Goal: Information Seeking & Learning: Check status

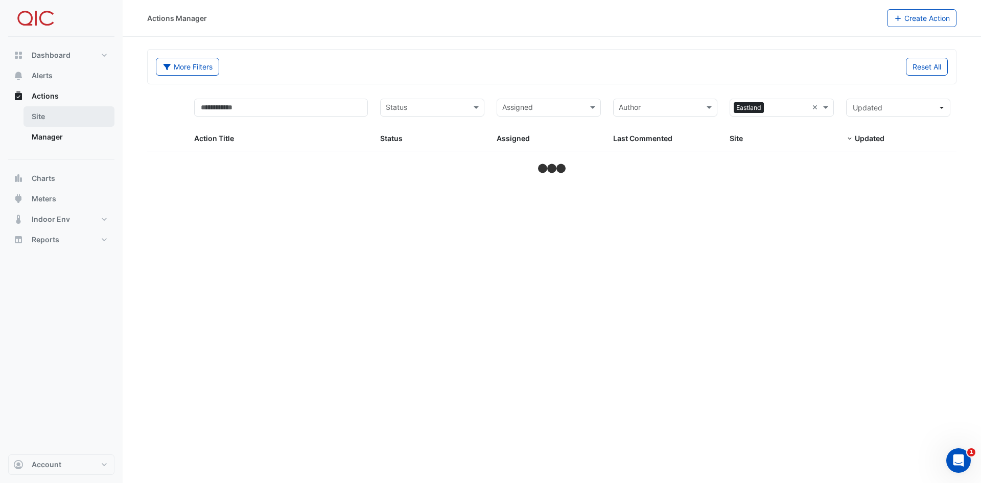
select select "***"
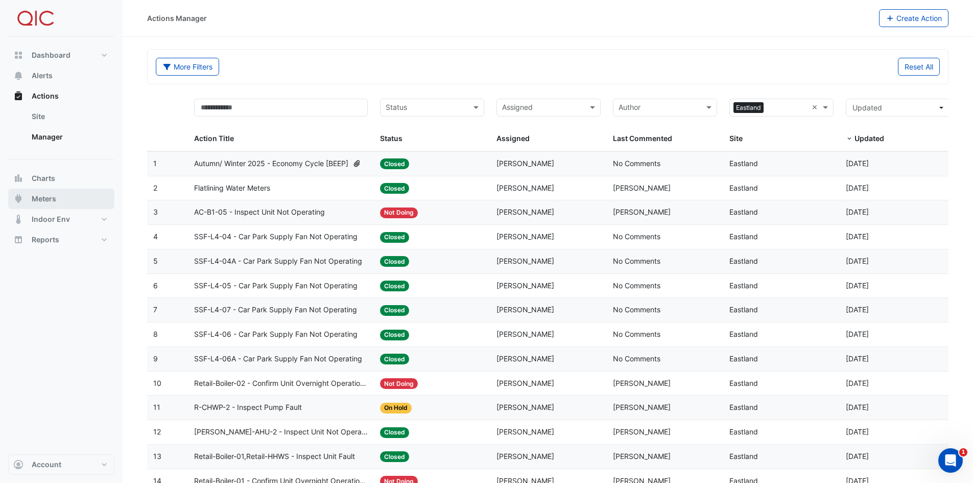
click at [44, 200] on span "Meters" at bounding box center [44, 199] width 25 height 10
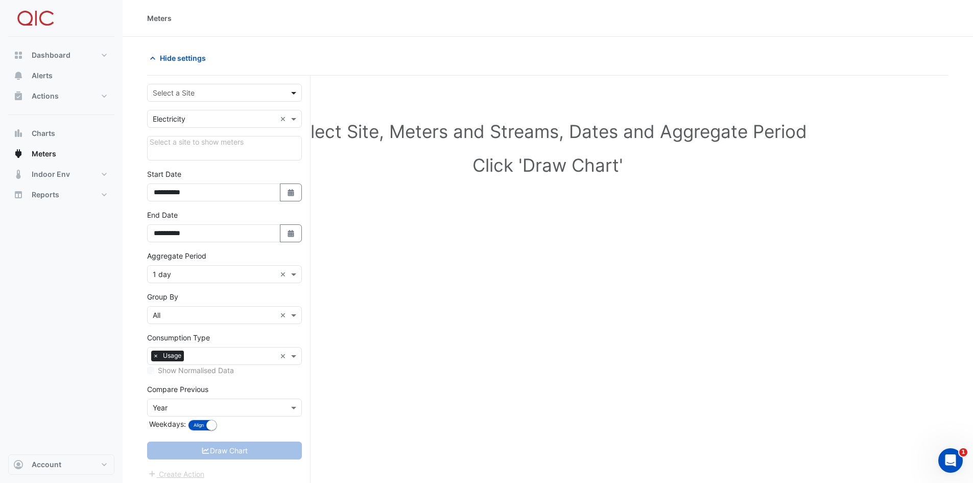
click at [295, 90] on span at bounding box center [295, 92] width 13 height 11
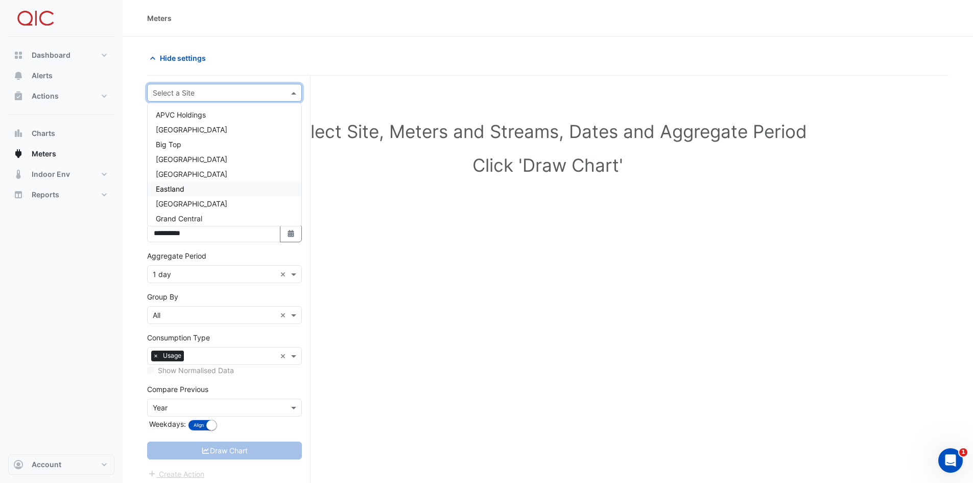
click at [182, 189] on span "Eastland" at bounding box center [170, 188] width 29 height 9
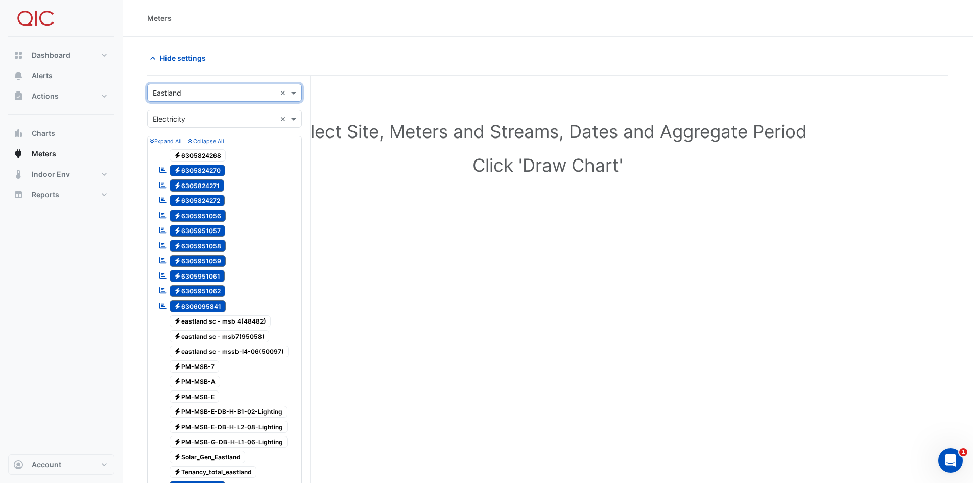
click at [197, 169] on span "Electricity 6305824270" at bounding box center [198, 170] width 56 height 12
drag, startPoint x: 199, startPoint y: 185, endPoint x: 199, endPoint y: 191, distance: 6.2
click at [199, 186] on span "Electricity 6305824271" at bounding box center [197, 185] width 55 height 12
drag, startPoint x: 198, startPoint y: 198, endPoint x: 198, endPoint y: 207, distance: 8.7
click at [199, 198] on span "Electricity 6305824272" at bounding box center [198, 201] width 56 height 12
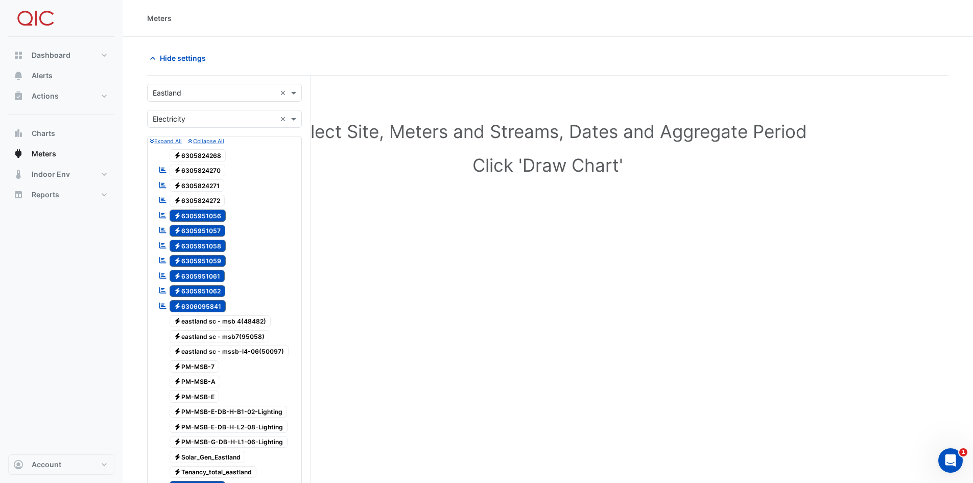
click at [196, 219] on span "Electricity 6305951056" at bounding box center [198, 215] width 57 height 12
click at [195, 233] on span "Electricity 6305951057" at bounding box center [198, 231] width 56 height 12
click at [194, 246] on span "Electricity 6305951058" at bounding box center [198, 246] width 57 height 12
click at [192, 261] on span "Electricity 6305951059" at bounding box center [198, 261] width 57 height 12
drag, startPoint x: 191, startPoint y: 272, endPoint x: 187, endPoint y: 288, distance: 15.6
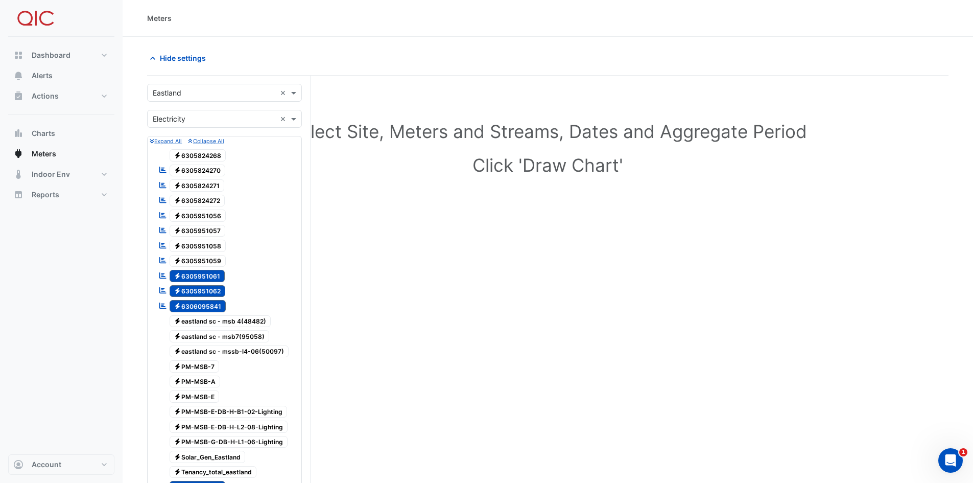
click at [190, 272] on span "Electricity 6305951061" at bounding box center [198, 276] width 56 height 12
click at [188, 288] on span "Electricity 6305951062" at bounding box center [198, 291] width 56 height 12
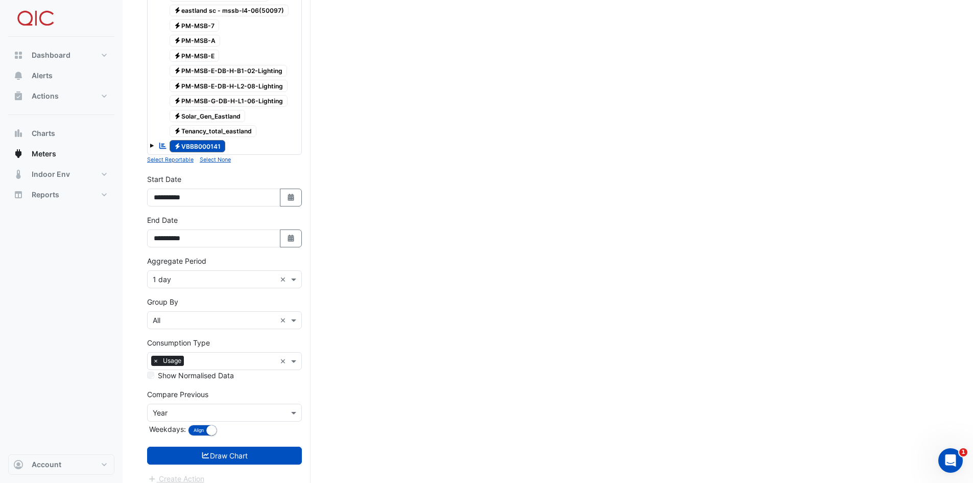
scroll to position [350, 0]
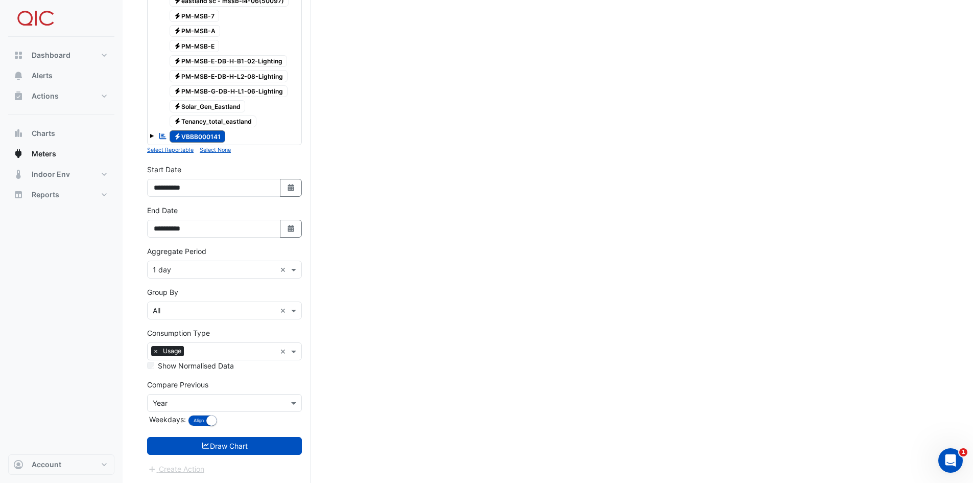
click at [217, 445] on button "Draw Chart" at bounding box center [224, 446] width 155 height 18
